Goal: Information Seeking & Learning: Check status

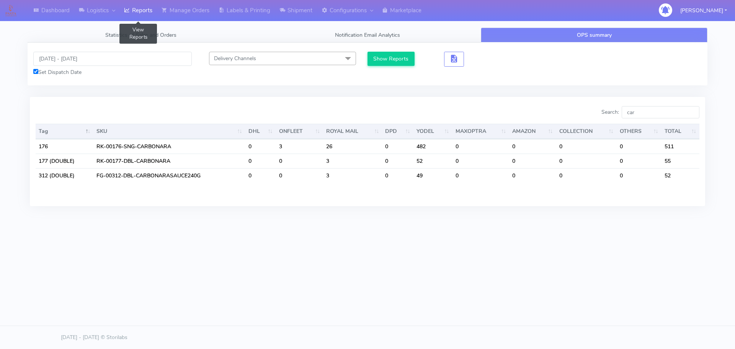
click at [147, 10] on link "Reports" at bounding box center [138, 10] width 38 height 21
click at [165, 33] on span "Statistics of Sales and Orders" at bounding box center [140, 34] width 71 height 7
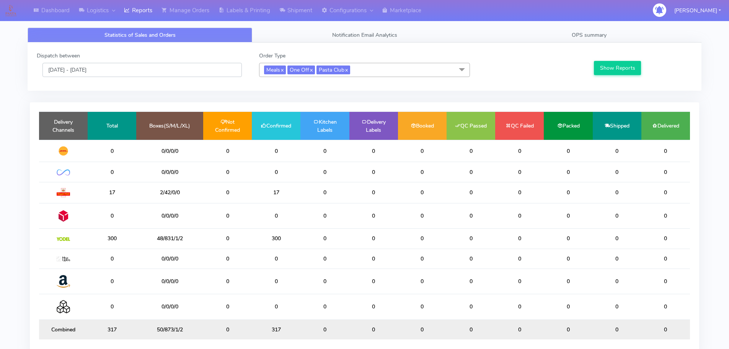
click at [130, 71] on input "[DATE] - [DATE]" at bounding box center [141, 70] width 199 height 14
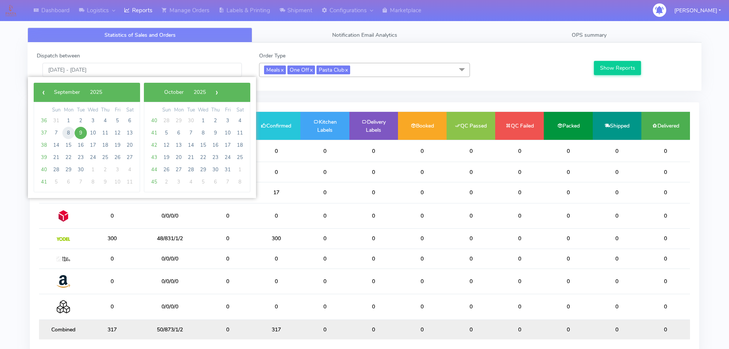
click at [73, 131] on span "8" at bounding box center [68, 133] width 12 height 12
type input "[DATE] - [DATE]"
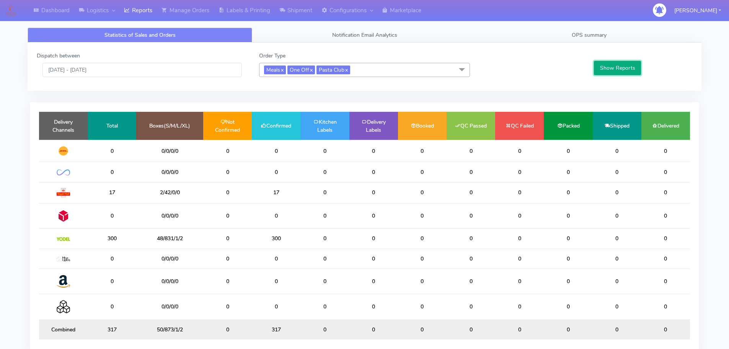
click at [624, 69] on button "Show Reports" at bounding box center [617, 68] width 47 height 14
drag, startPoint x: 283, startPoint y: 239, endPoint x: 245, endPoint y: 239, distance: 38.7
click at [245, 239] on tr "441 67/1205/5/3 0 216 0 132 225 0 0 0 0 0" at bounding box center [364, 239] width 651 height 20
click at [435, 238] on td "225" at bounding box center [422, 239] width 49 height 20
